Goal: Transaction & Acquisition: Subscribe to service/newsletter

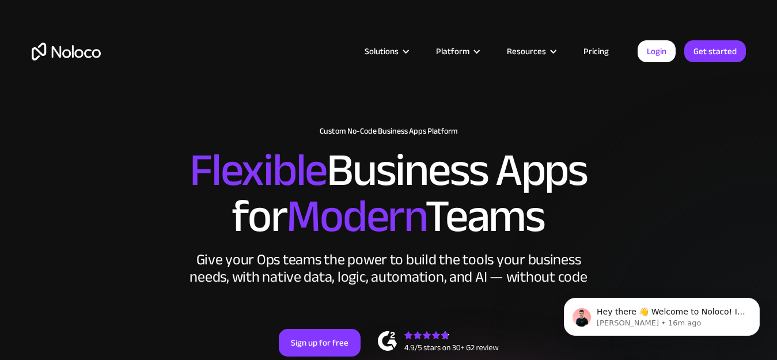
click at [588, 50] on link "Pricing" at bounding box center [596, 51] width 54 height 15
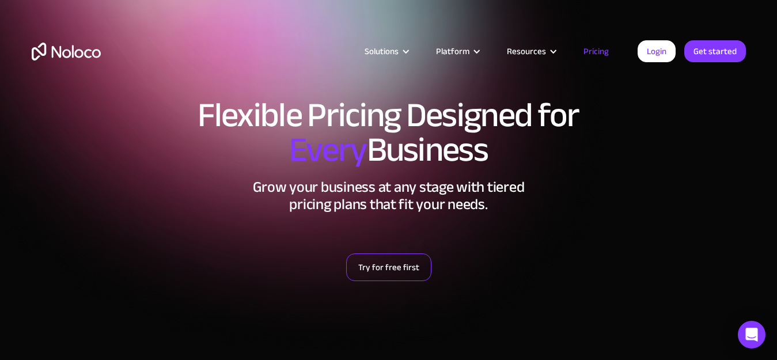
click at [363, 274] on link "Try for free first" at bounding box center [388, 268] width 85 height 28
